Goal: Find specific page/section: Find specific page/section

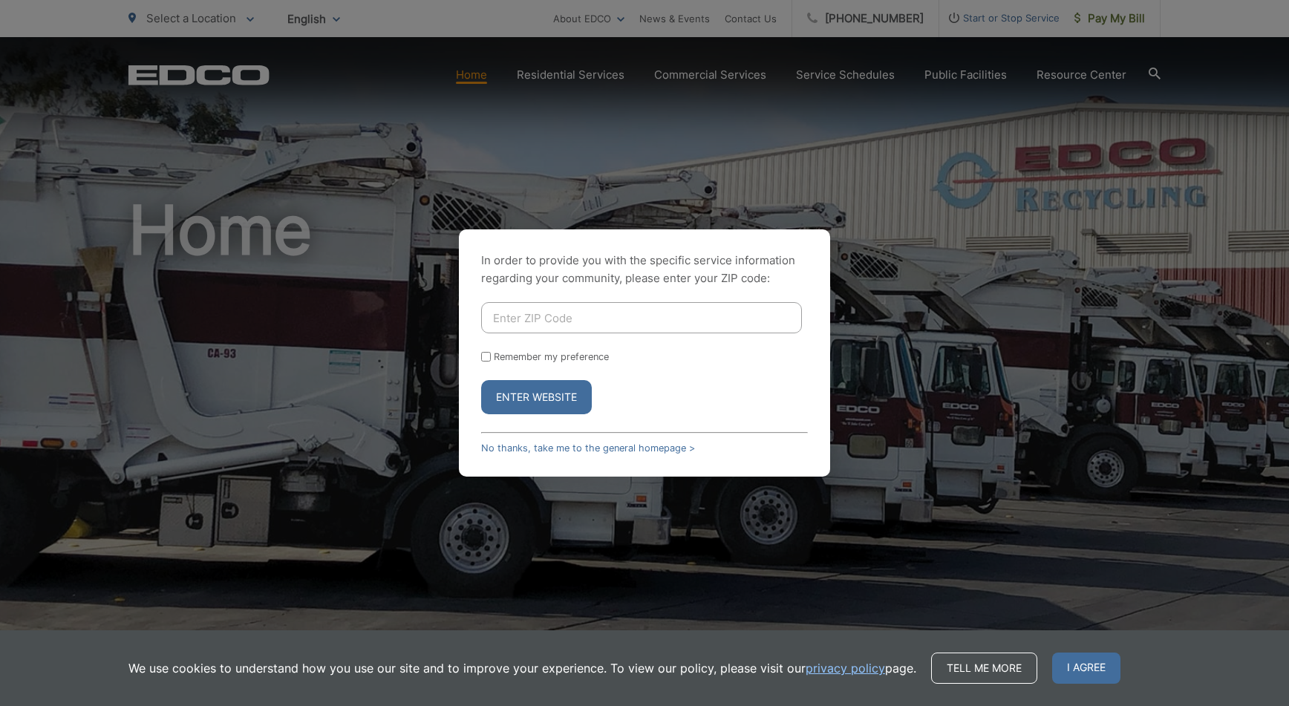
click at [542, 321] on input "Enter ZIP Code" at bounding box center [641, 317] width 321 height 31
type input "92106"
click at [562, 394] on button "Enter Website" at bounding box center [536, 397] width 111 height 34
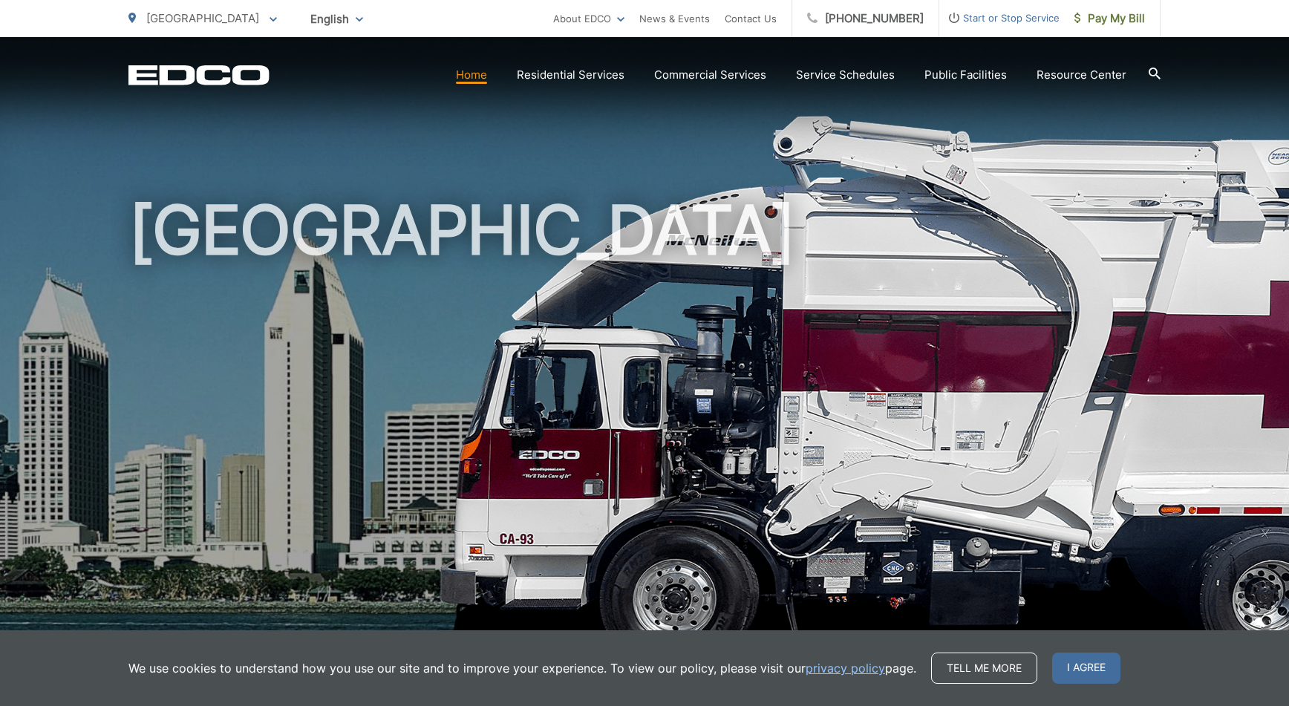
click at [483, 76] on link "Home" at bounding box center [471, 75] width 31 height 18
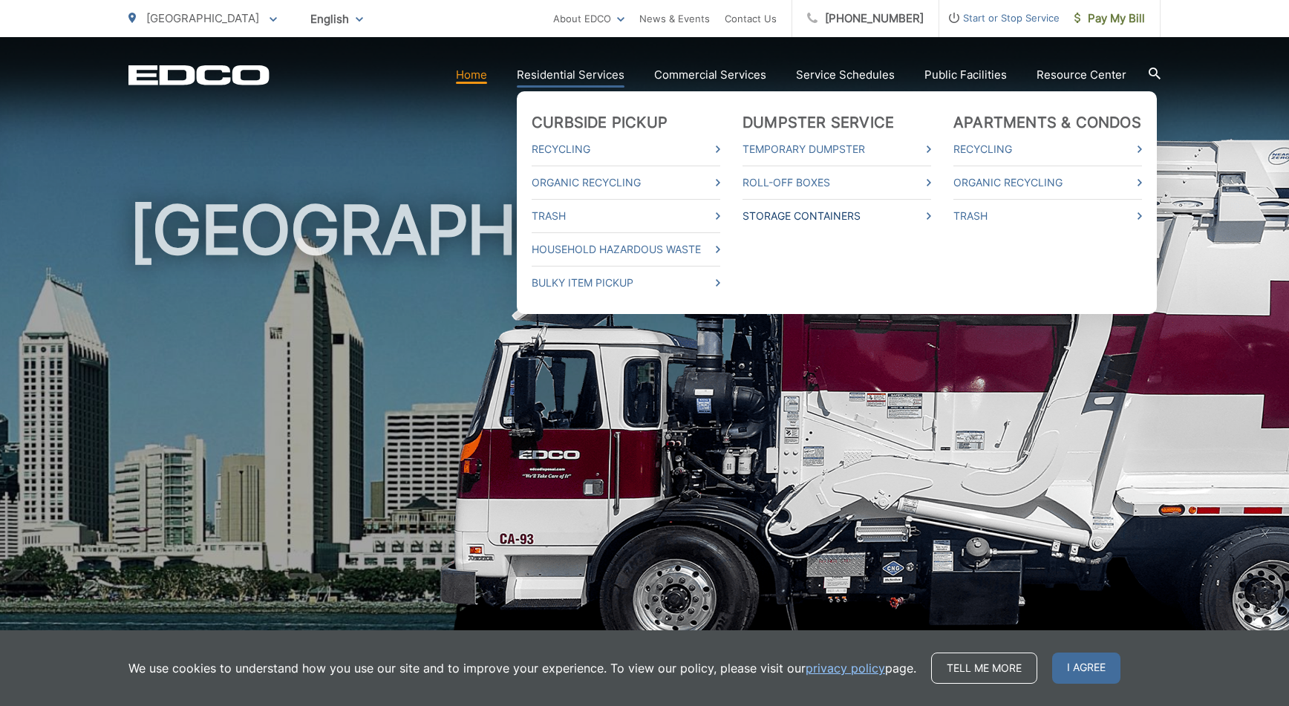
click at [831, 218] on link "Storage Containers" at bounding box center [836, 216] width 189 height 18
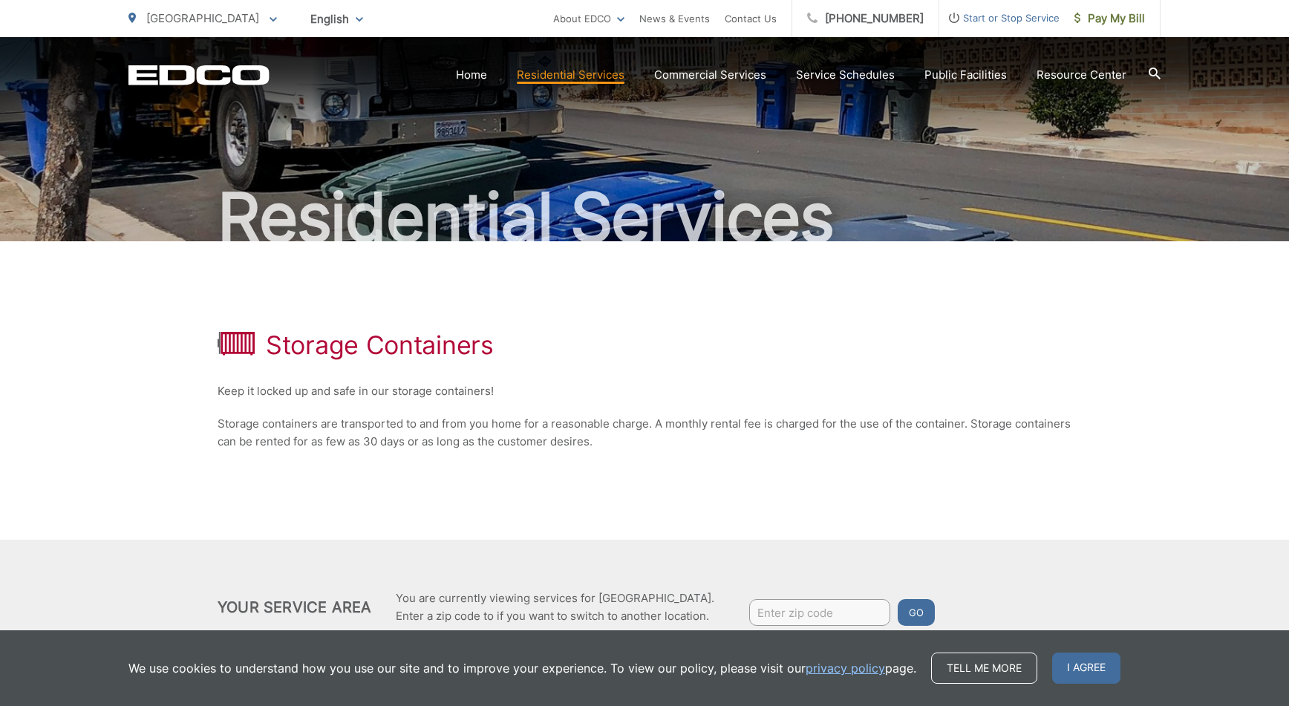
scroll to position [117, 0]
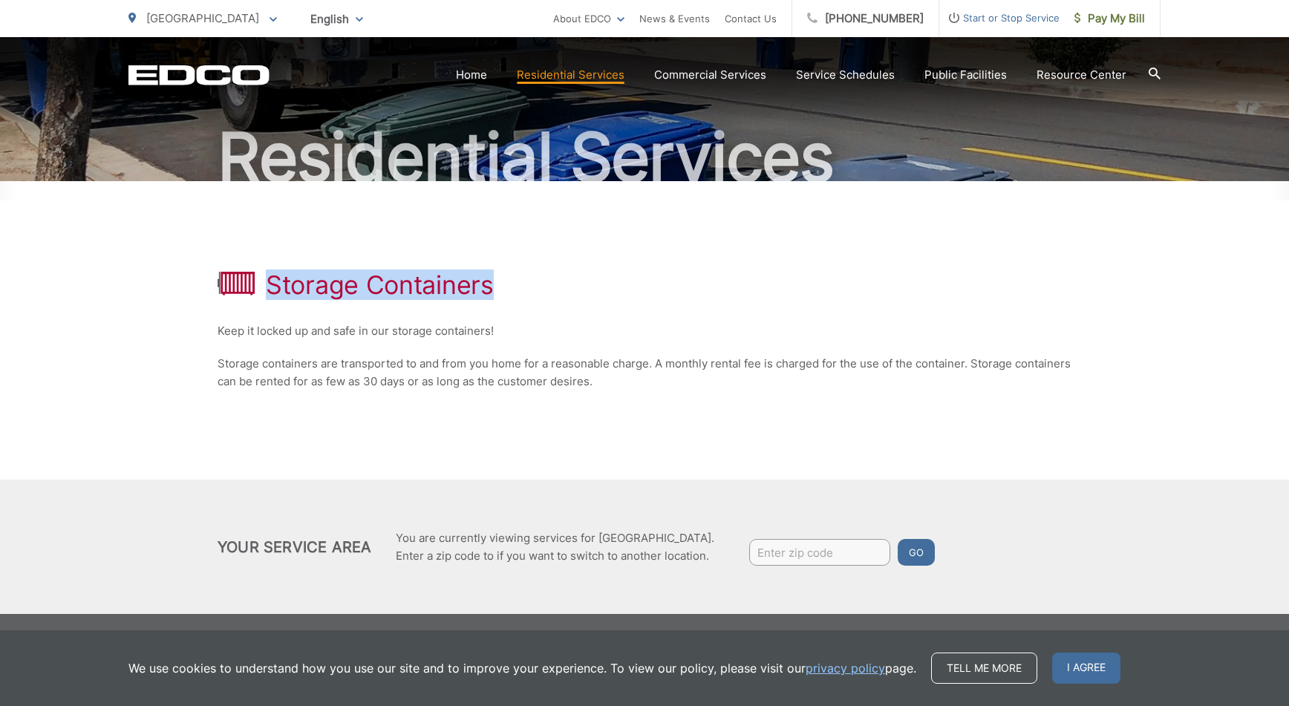
drag, startPoint x: 964, startPoint y: 285, endPoint x: 924, endPoint y: 246, distance: 55.7
click at [950, 223] on div "Storage Containers Keep it locked up and safe in our storage containers! Storag…" at bounding box center [645, 330] width 854 height 298
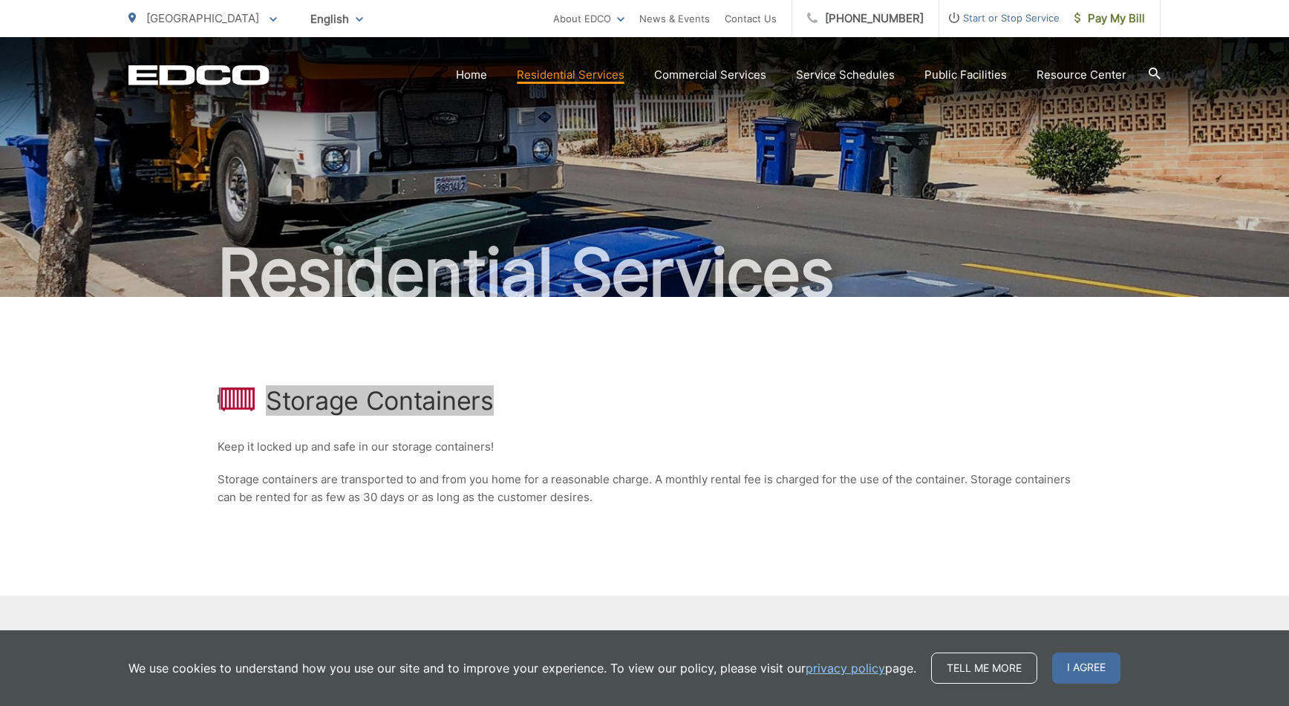
scroll to position [0, 0]
click at [334, 405] on h1 "Storage Containers" at bounding box center [380, 401] width 228 height 30
click at [224, 401] on icon at bounding box center [236, 400] width 37 height 24
click at [388, 408] on h1 "Storage Containers" at bounding box center [380, 401] width 228 height 30
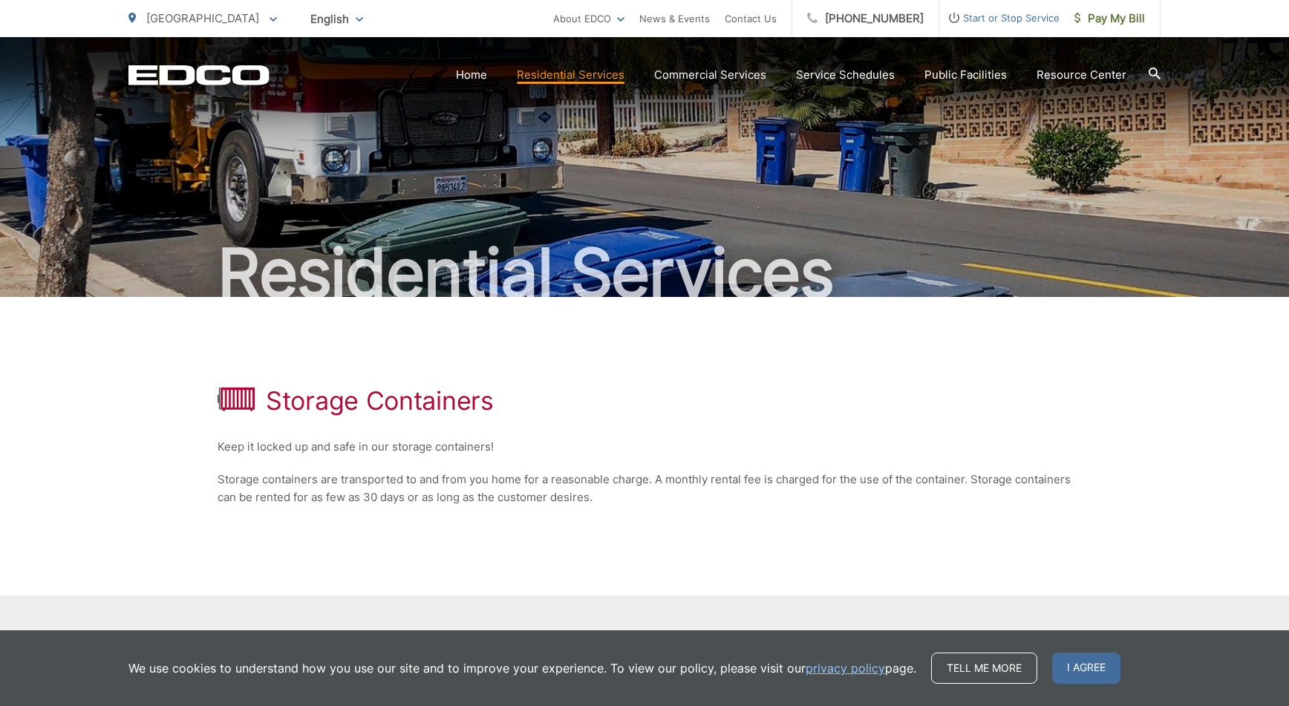
click at [228, 77] on icon "EDCO Logo" at bounding box center [198, 75] width 141 height 21
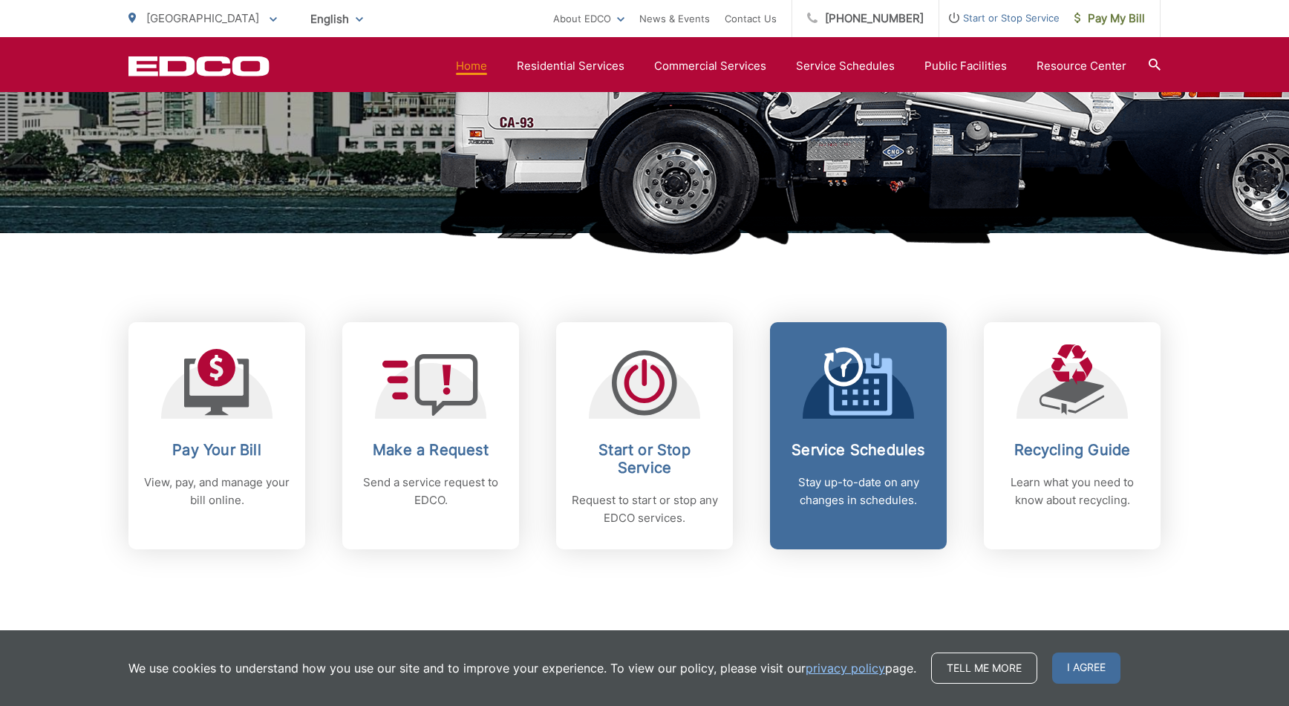
scroll to position [419, 0]
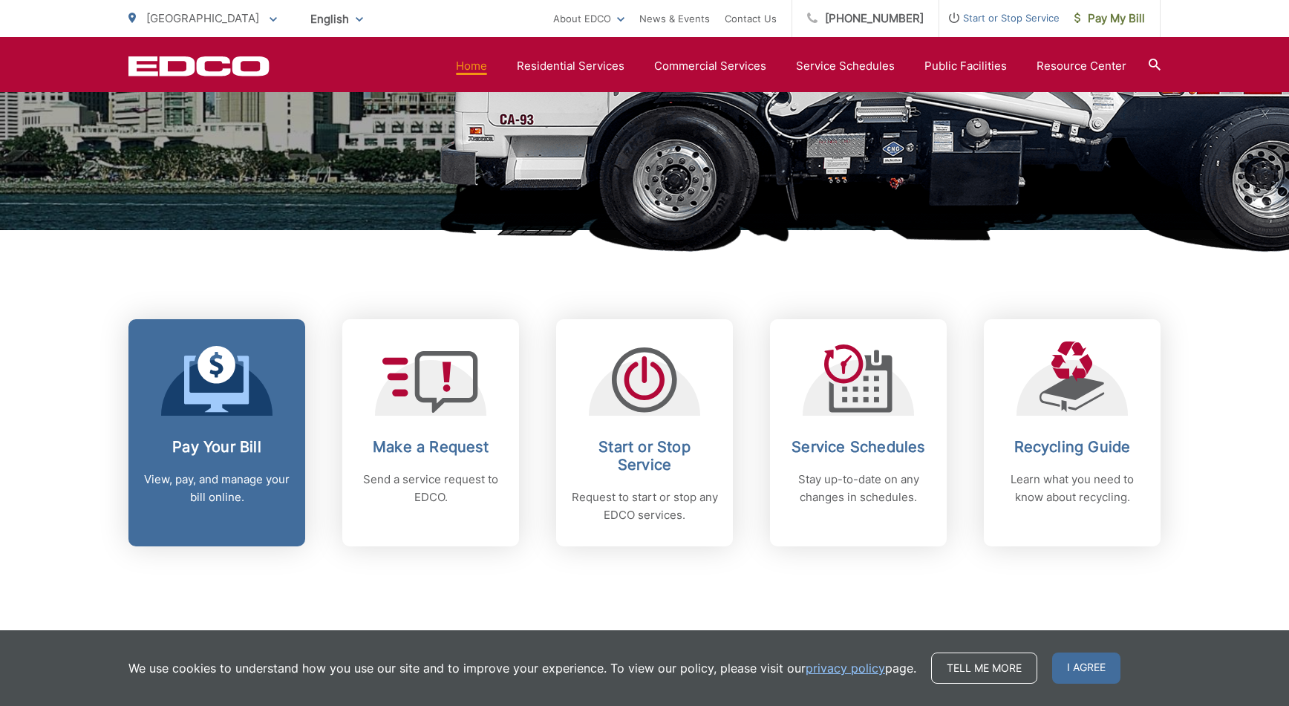
click at [222, 376] on icon at bounding box center [216, 365] width 38 height 38
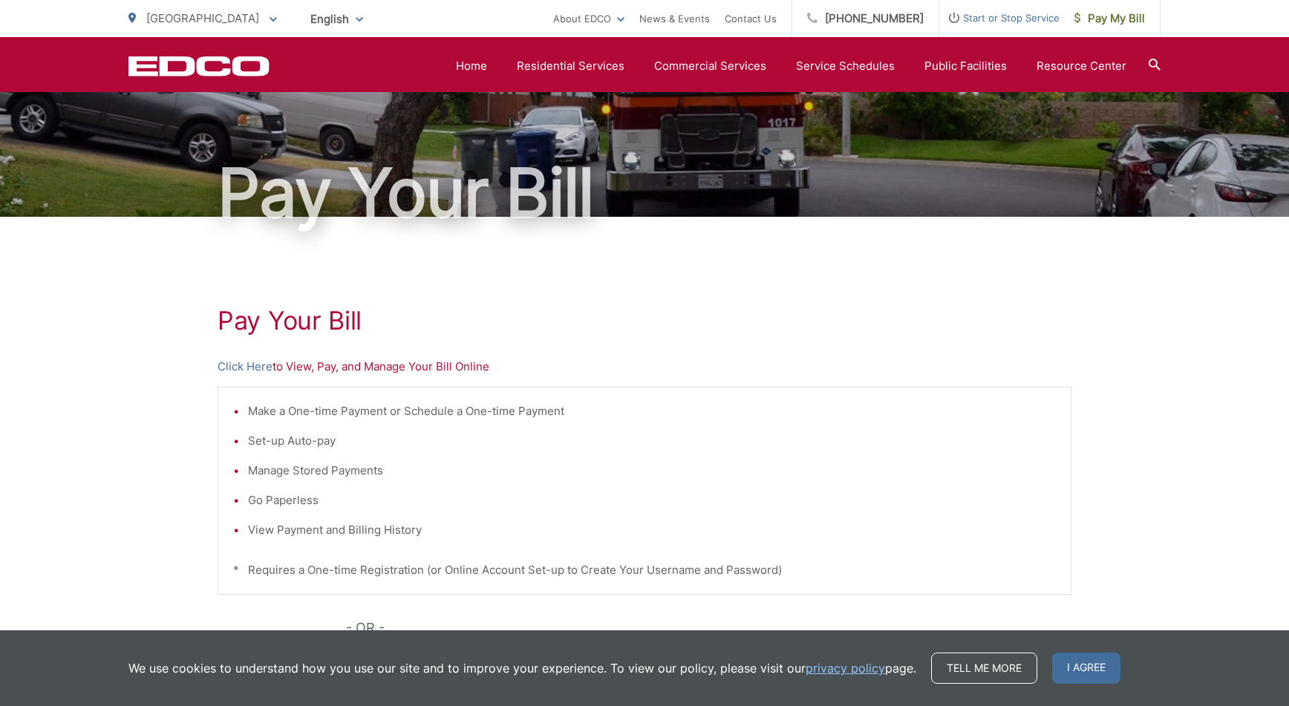
scroll to position [319, 0]
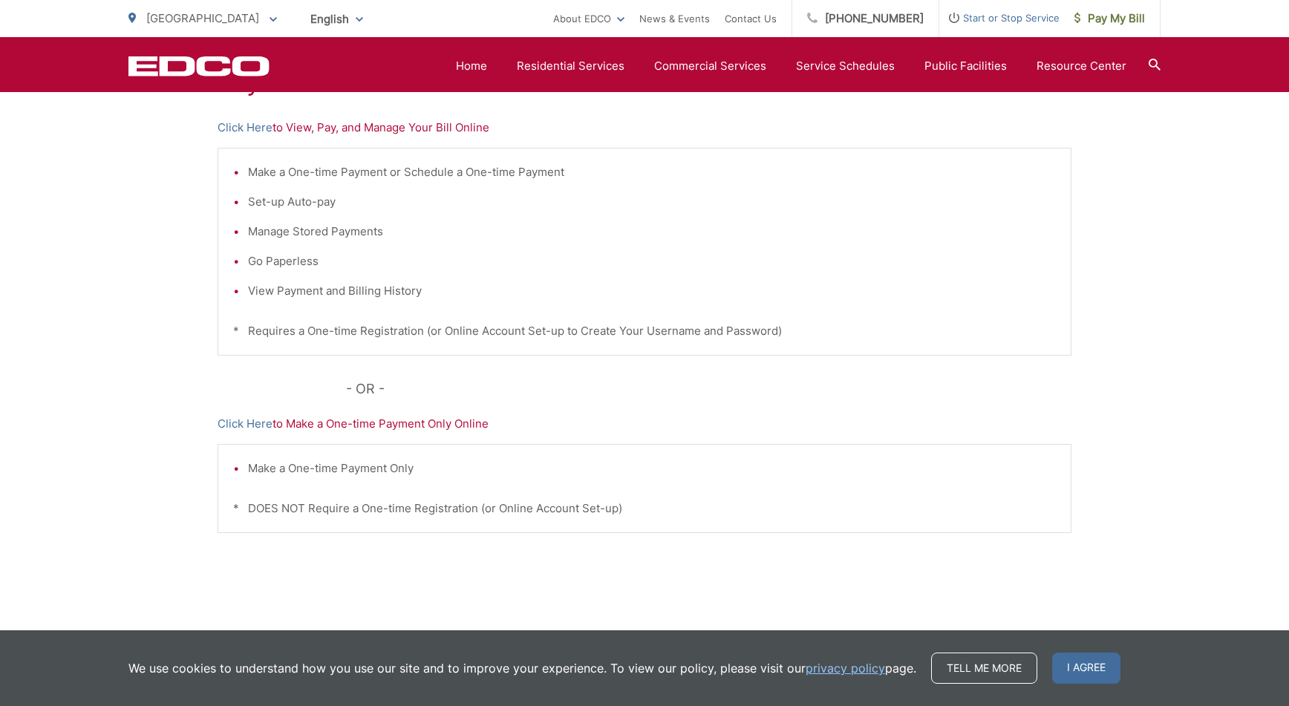
click at [269, 295] on li "View Payment and Billing History" at bounding box center [652, 291] width 808 height 18
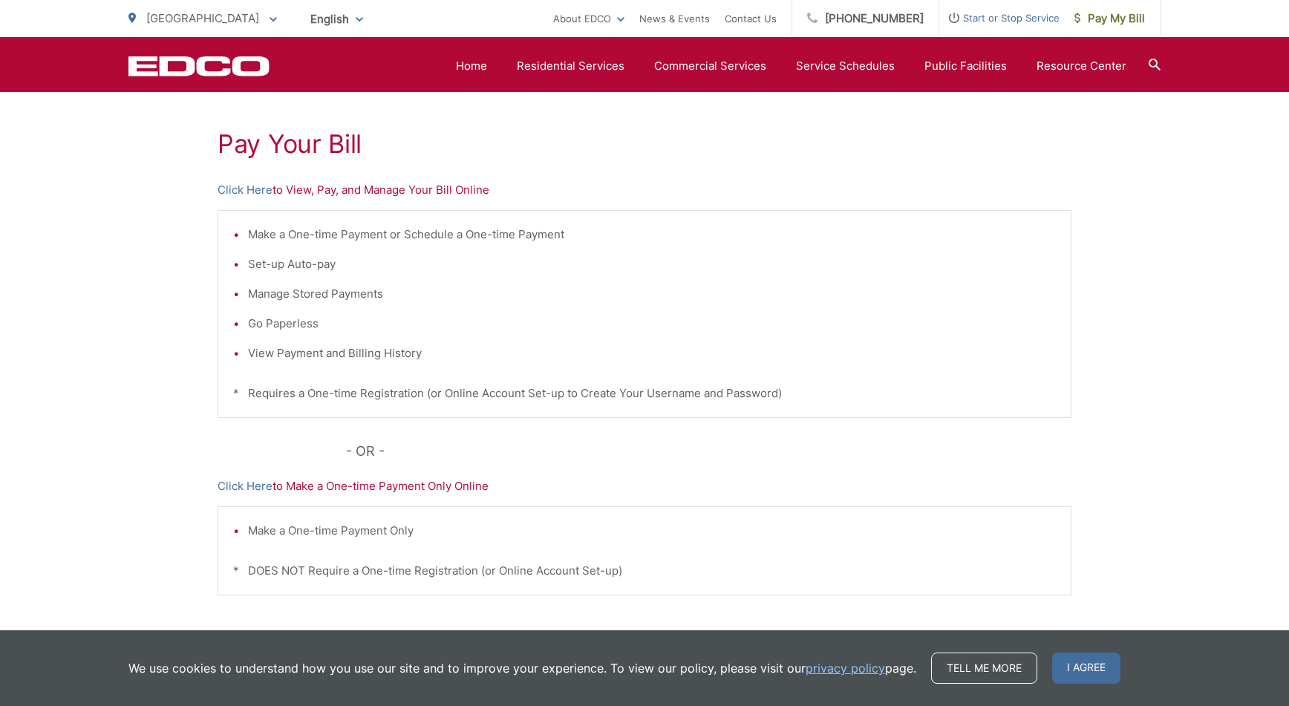
scroll to position [110, 0]
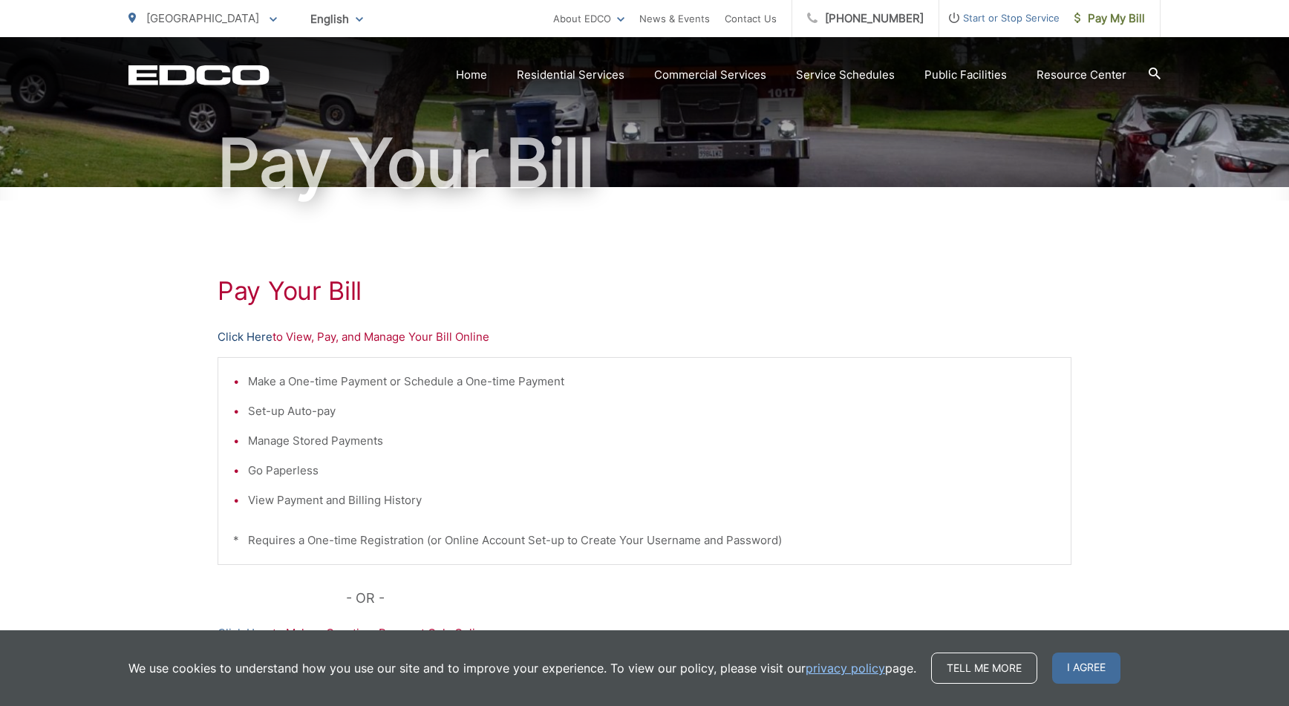
click at [244, 337] on link "Click Here" at bounding box center [245, 337] width 55 height 18
